Goal: Task Accomplishment & Management: Manage account settings

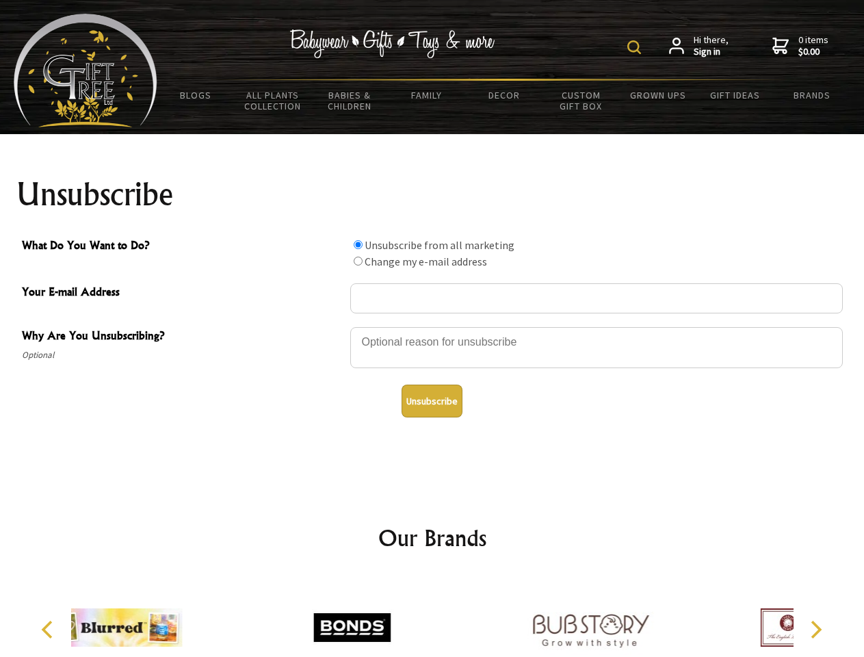
click at [636, 47] on img at bounding box center [634, 47] width 14 height 14
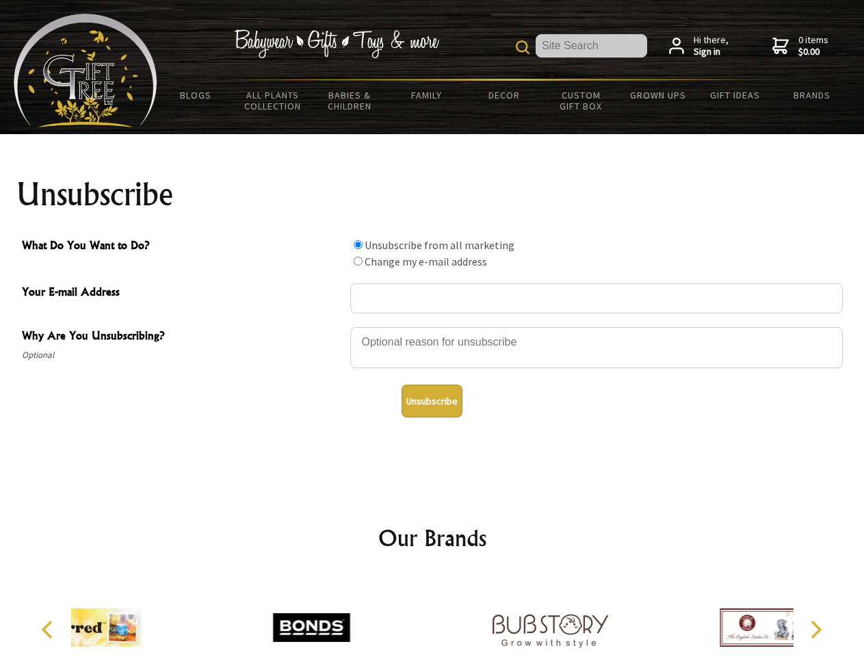
click at [432, 326] on div at bounding box center [596, 350] width 492 height 48
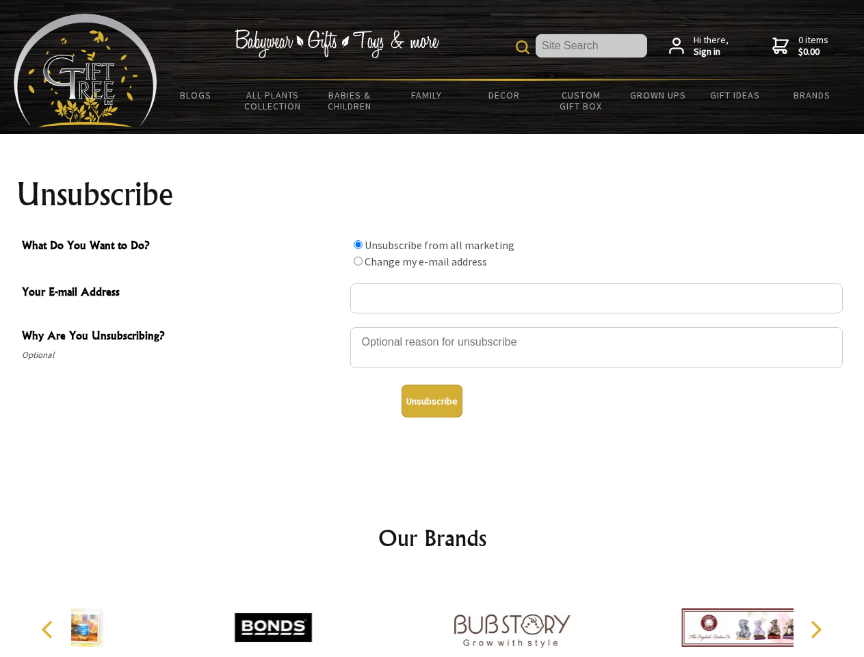
click at [358, 244] on input "What Do You Want to Do?" at bounding box center [358, 244] width 9 height 9
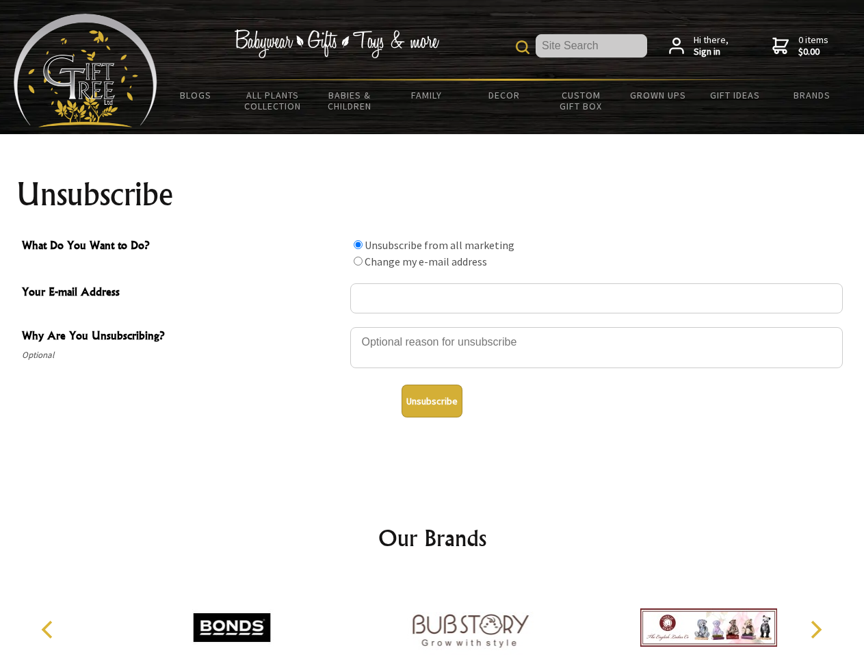
click at [358, 261] on input "What Do You Want to Do?" at bounding box center [358, 260] width 9 height 9
radio input "true"
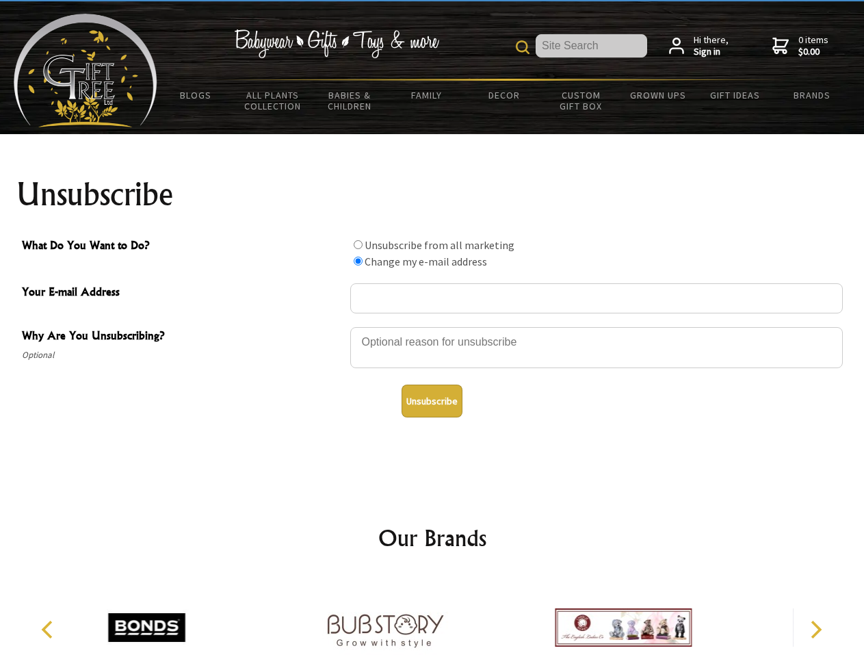
click at [432, 401] on button "Unsubscribe" at bounding box center [431, 400] width 61 height 33
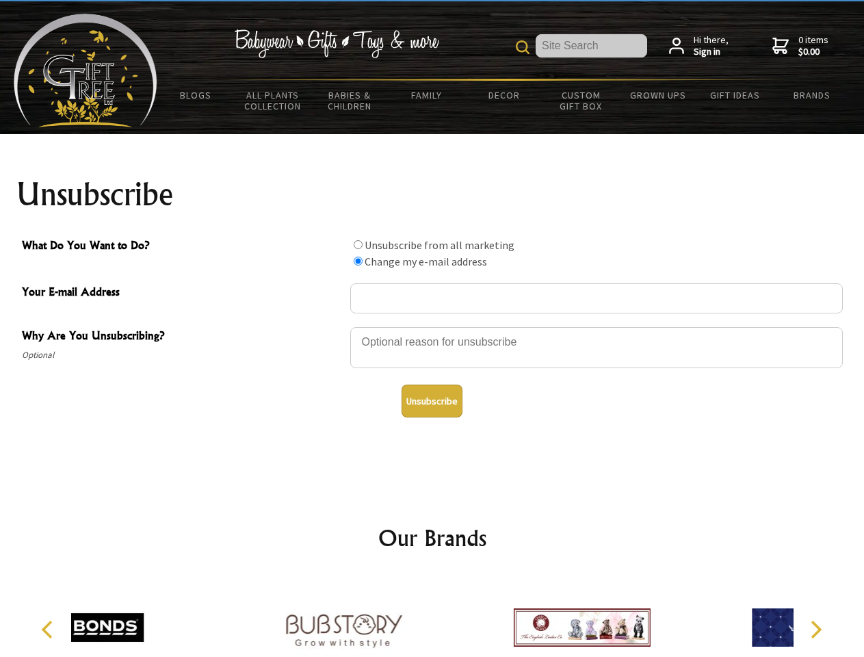
click at [432, 616] on div at bounding box center [343, 629] width 238 height 107
click at [49, 629] on icon "Previous" at bounding box center [49, 629] width 18 height 18
click at [815, 629] on icon "Next" at bounding box center [815, 629] width 18 height 18
